Goal: Task Accomplishment & Management: Use online tool/utility

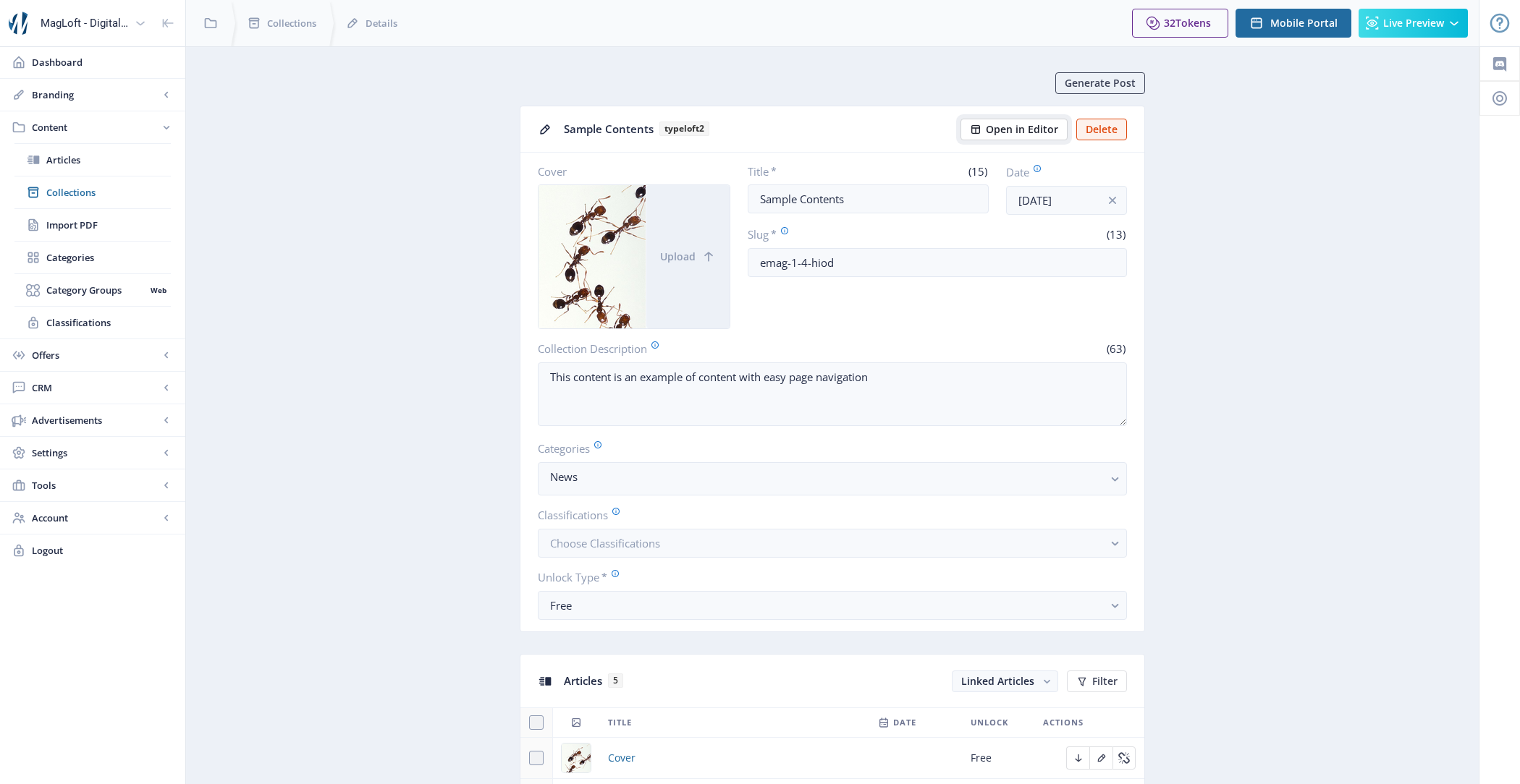
click at [983, 136] on button "Open in Editor" at bounding box center [1014, 129] width 107 height 22
click at [1052, 123] on button "Pack" at bounding box center [1046, 129] width 42 height 22
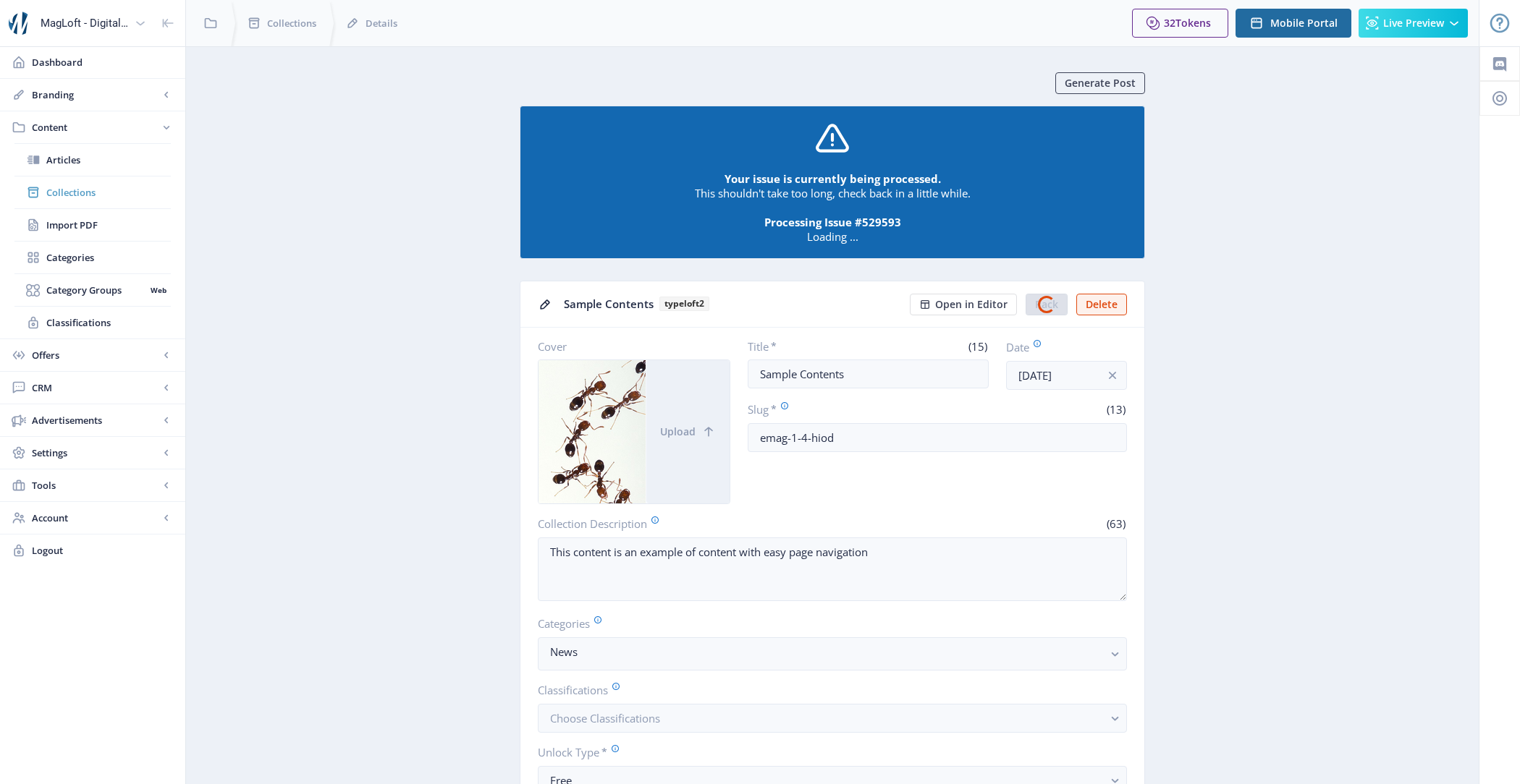
click at [104, 192] on span "Collections" at bounding box center [108, 192] width 124 height 14
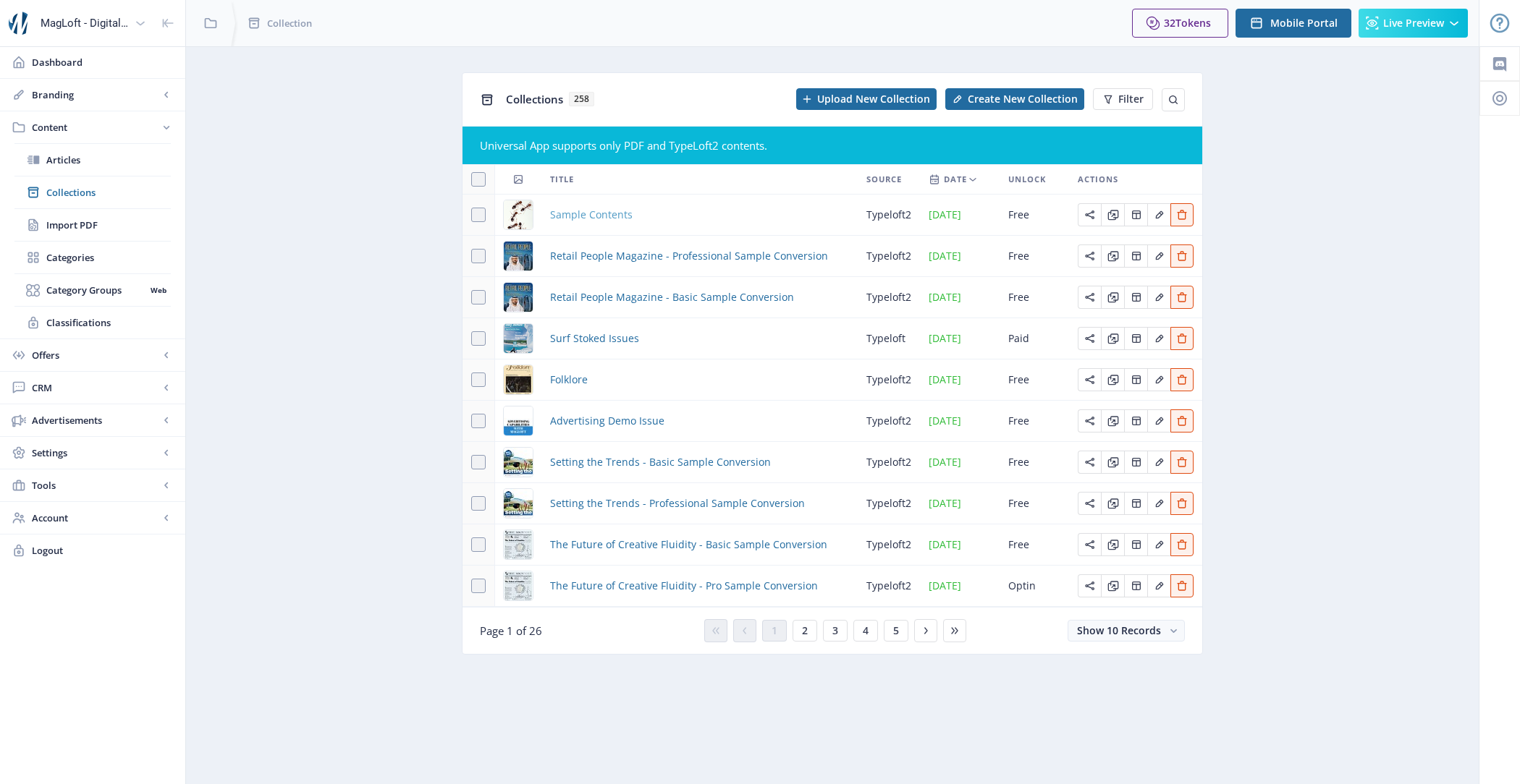
click at [573, 209] on span "Sample Contents" at bounding box center [591, 215] width 82 height 17
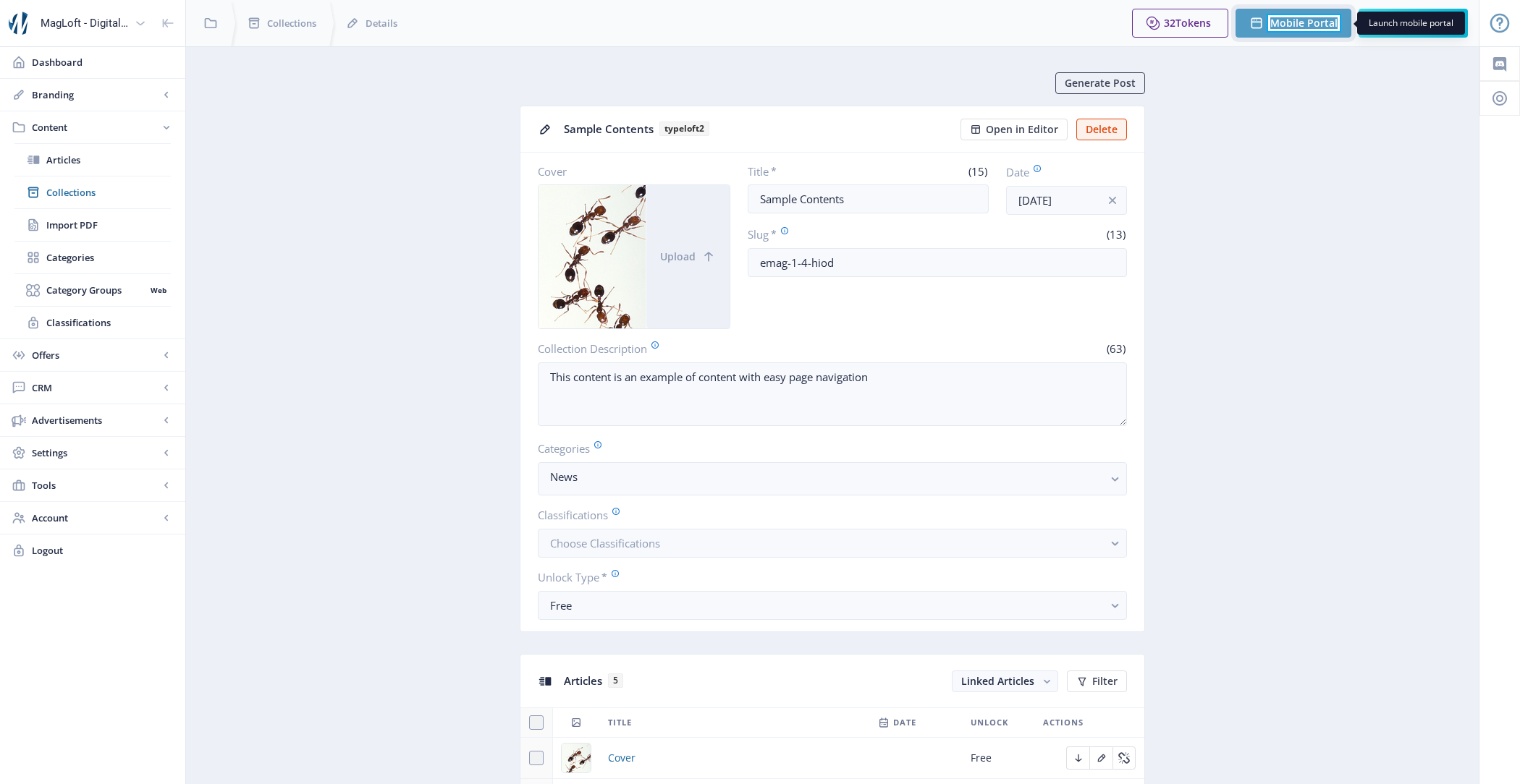
click at [1300, 17] on span "Mobile Portal" at bounding box center [1304, 23] width 67 height 11
